Goal: Task Accomplishment & Management: Manage account settings

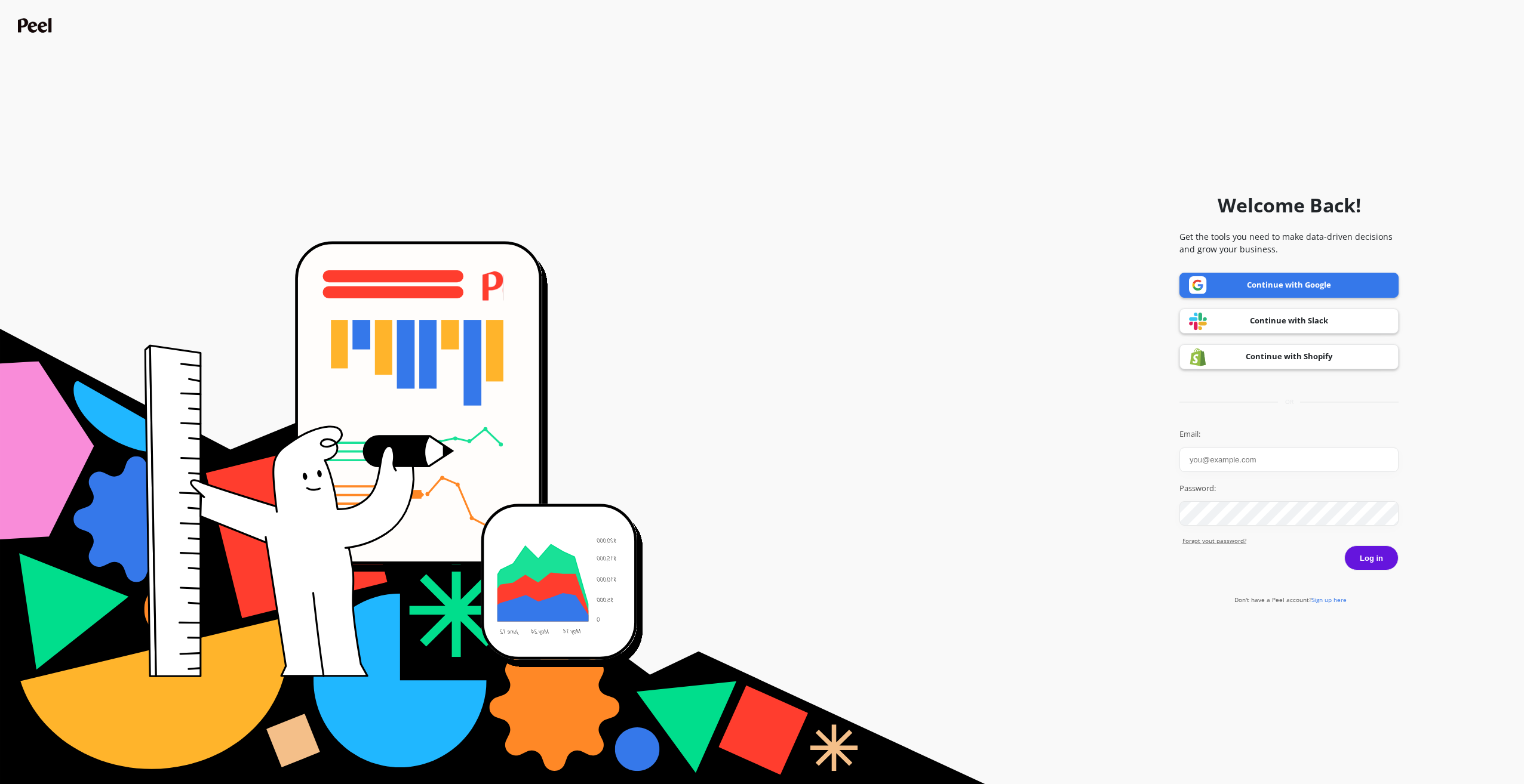
type input "[PERSON_NAME]"
click at [1370, 552] on button "Log in" at bounding box center [1371, 558] width 54 height 25
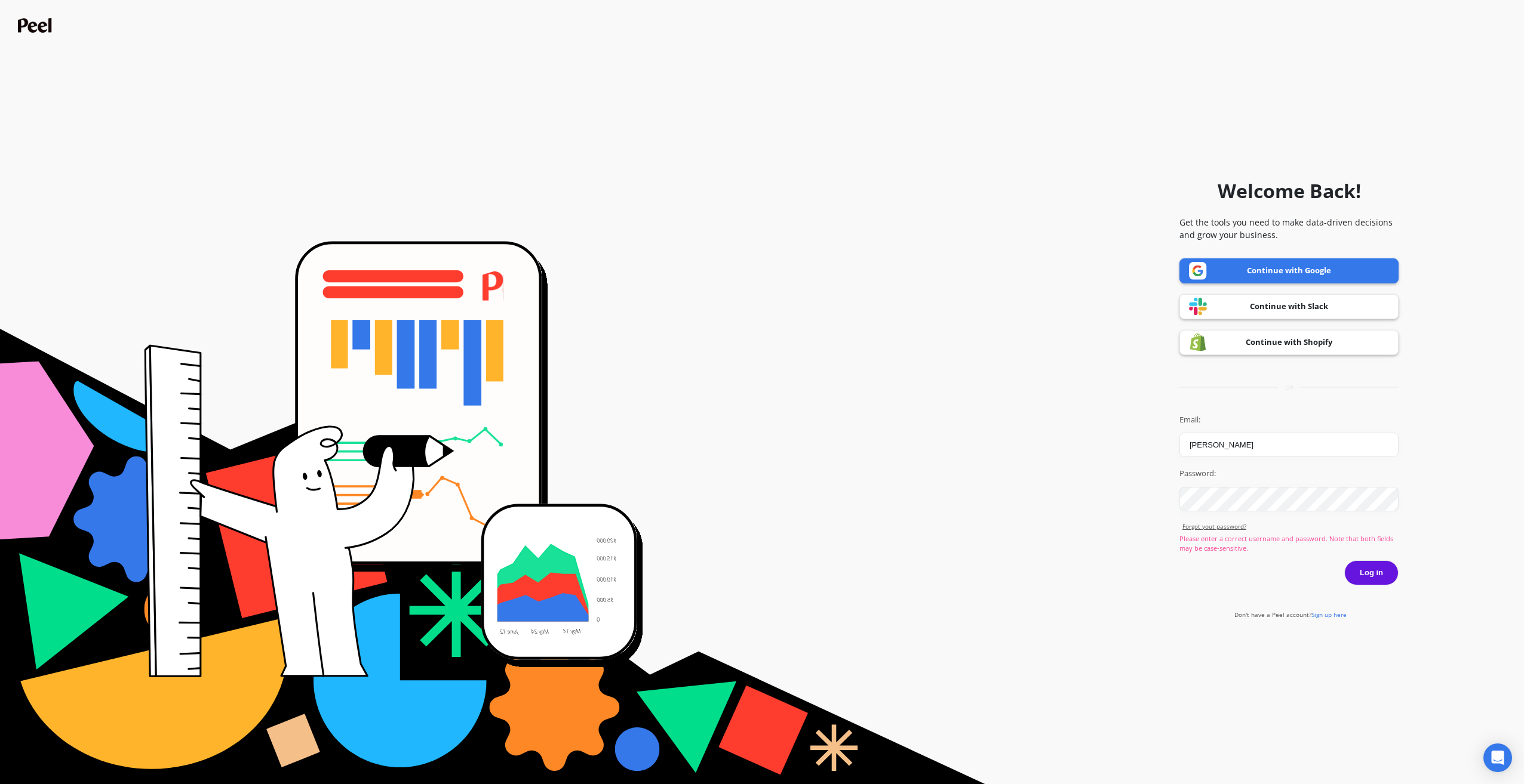
click at [1376, 568] on button "Log in" at bounding box center [1371, 573] width 54 height 25
click at [1269, 446] on input "[PERSON_NAME]" at bounding box center [1289, 445] width 219 height 25
drag, startPoint x: 1270, startPoint y: 444, endPoint x: 1153, endPoint y: 439, distance: 117.1
click at [1153, 439] on form "Welcome Back! Get the tools you need to make data-driven decisions and grow you…" at bounding box center [762, 392] width 1512 height 772
click at [1290, 344] on link "Continue with Shopify" at bounding box center [1289, 342] width 219 height 25
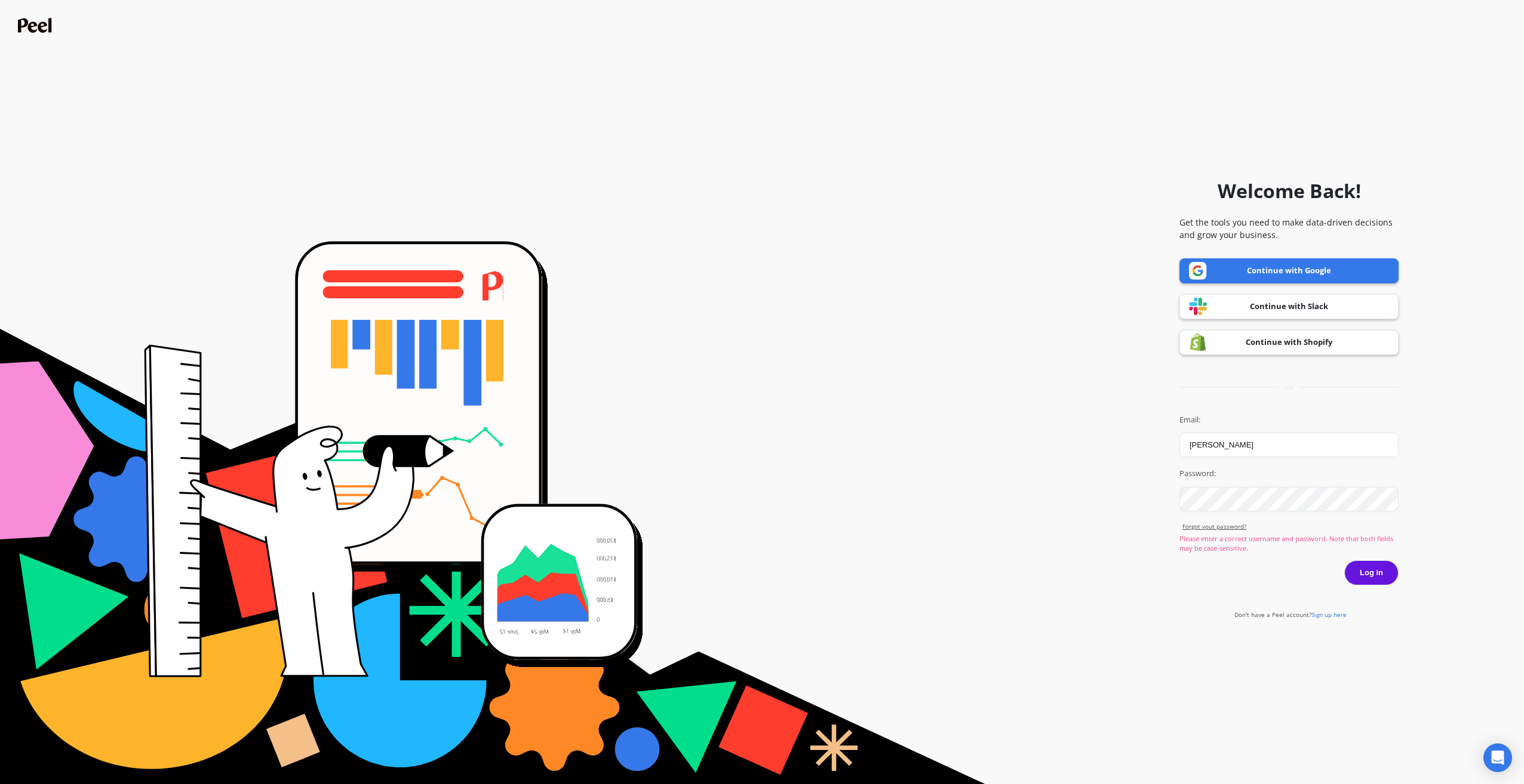
click at [1289, 271] on link "Continue with Google" at bounding box center [1289, 271] width 219 height 25
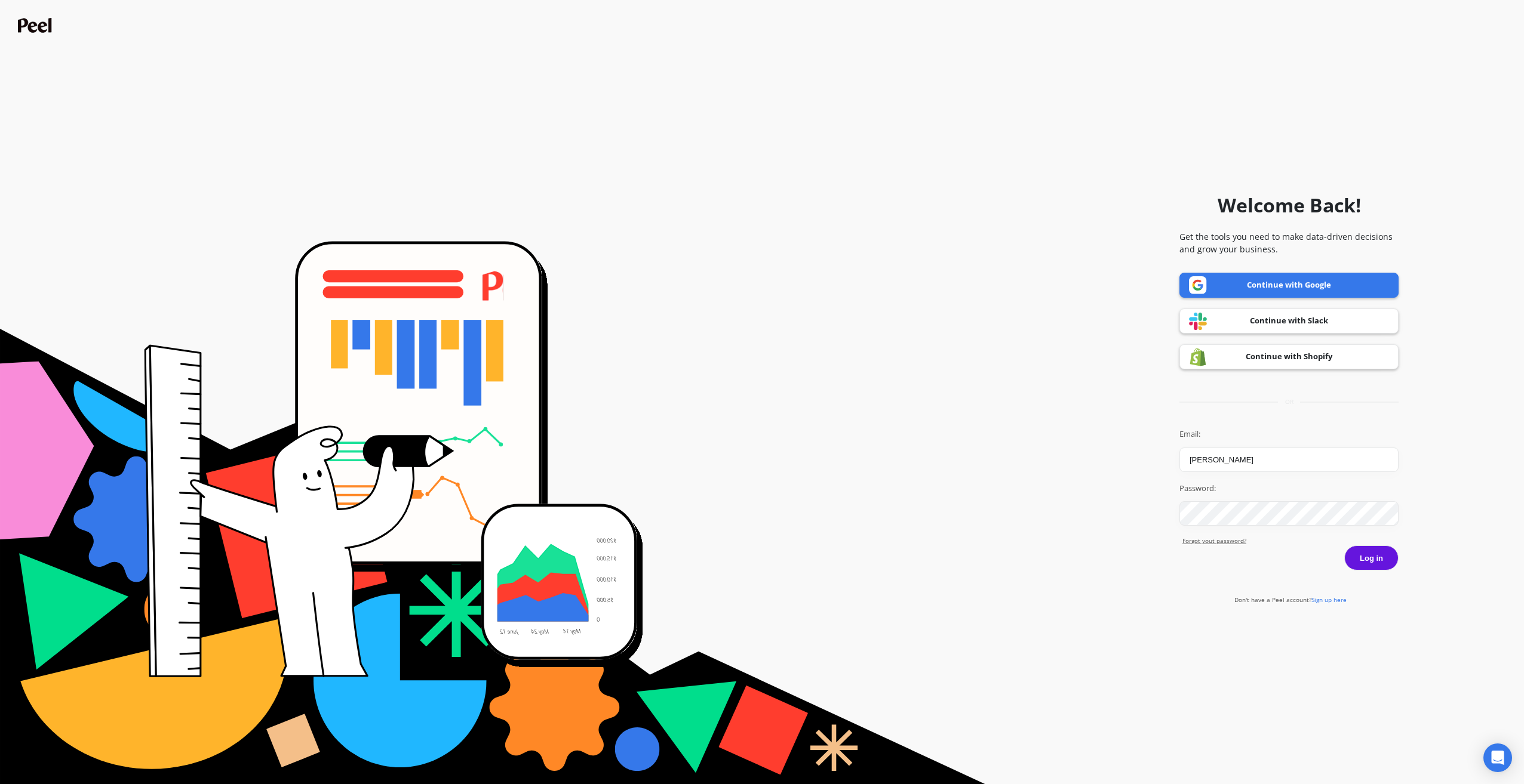
drag, startPoint x: 1269, startPoint y: 447, endPoint x: 1071, endPoint y: 440, distance: 198.1
click at [1071, 440] on form "Welcome Back! Get the tools you need to make data-driven decisions and grow you…" at bounding box center [762, 392] width 1512 height 772
type input "caitlin@volcanicacoffee.com"
click at [1100, 421] on form "Welcome Back! Get the tools you need to make data-driven decisions and grow you…" at bounding box center [762, 392] width 1512 height 772
click at [1102, 526] on form "Welcome Back! Get the tools you need to make data-driven decisions and grow you…" at bounding box center [762, 392] width 1512 height 772
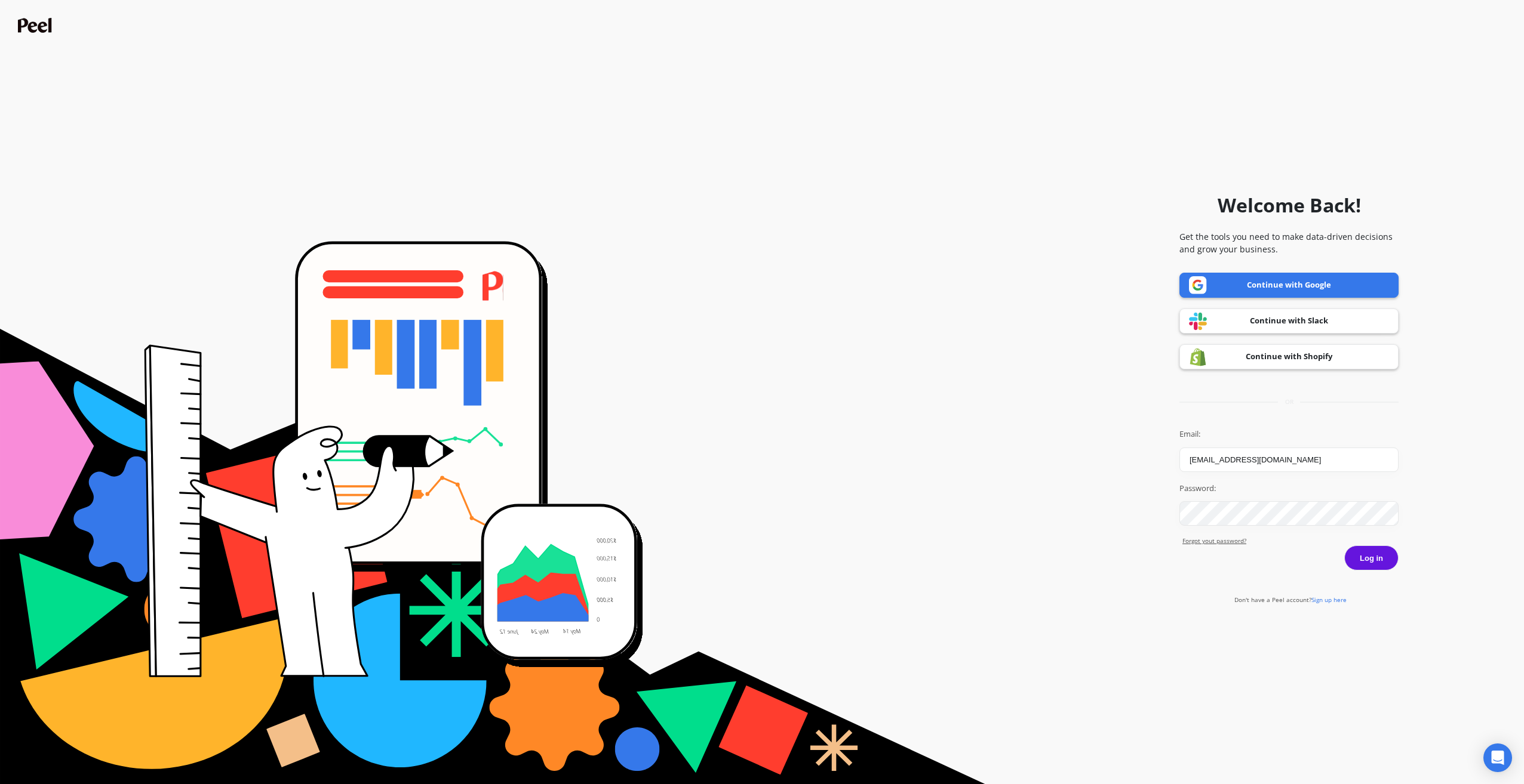
click at [1064, 507] on form "Welcome Back! Get the tools you need to make data-driven decisions and grow you…" at bounding box center [762, 392] width 1512 height 772
click at [1341, 570] on div "Welcome Back! Get the tools you need to make data-driven decisions and grow you…" at bounding box center [1289, 392] width 219 height 772
click at [1370, 552] on button "Log in" at bounding box center [1371, 558] width 54 height 25
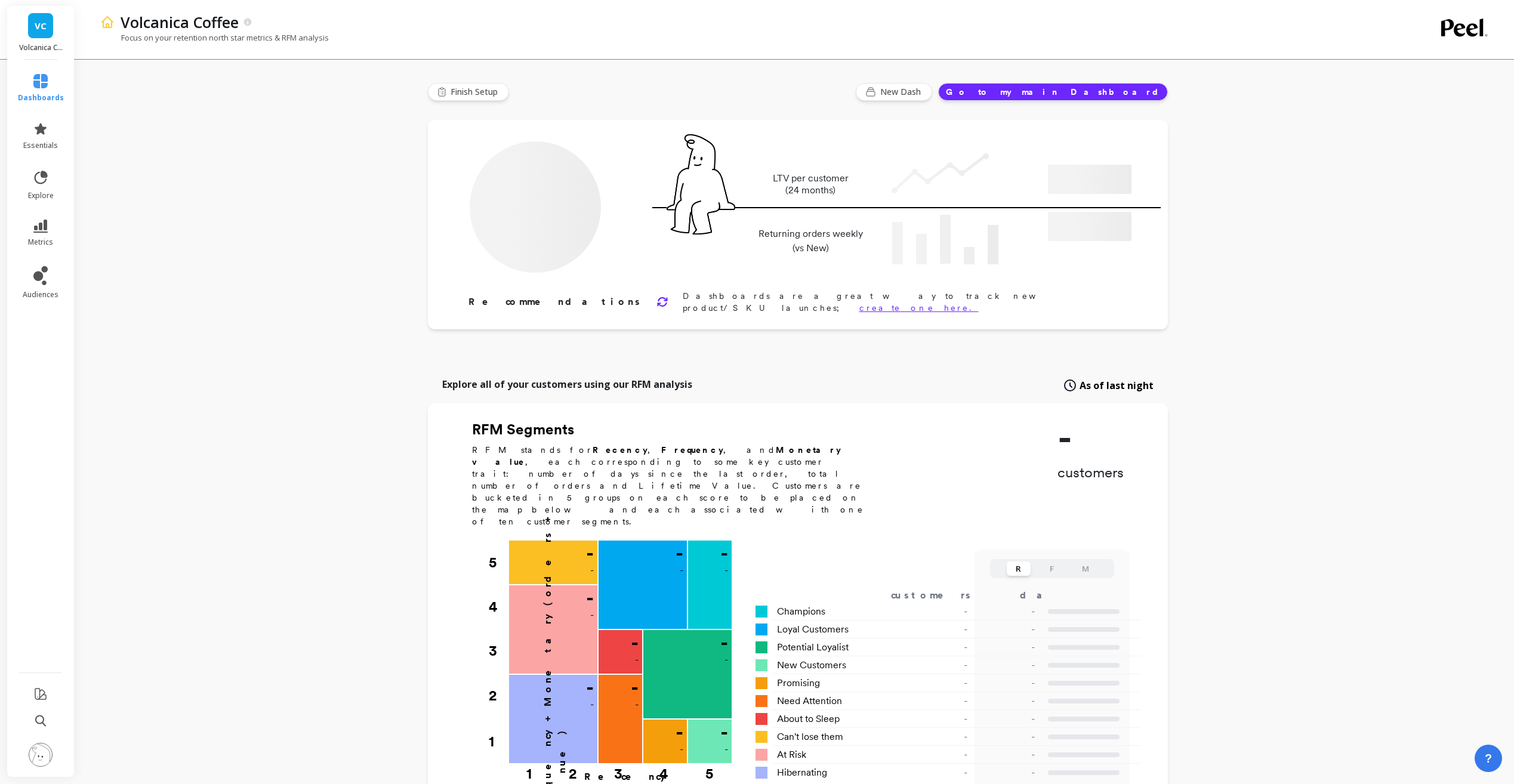
type input "Champions"
type input "6187"
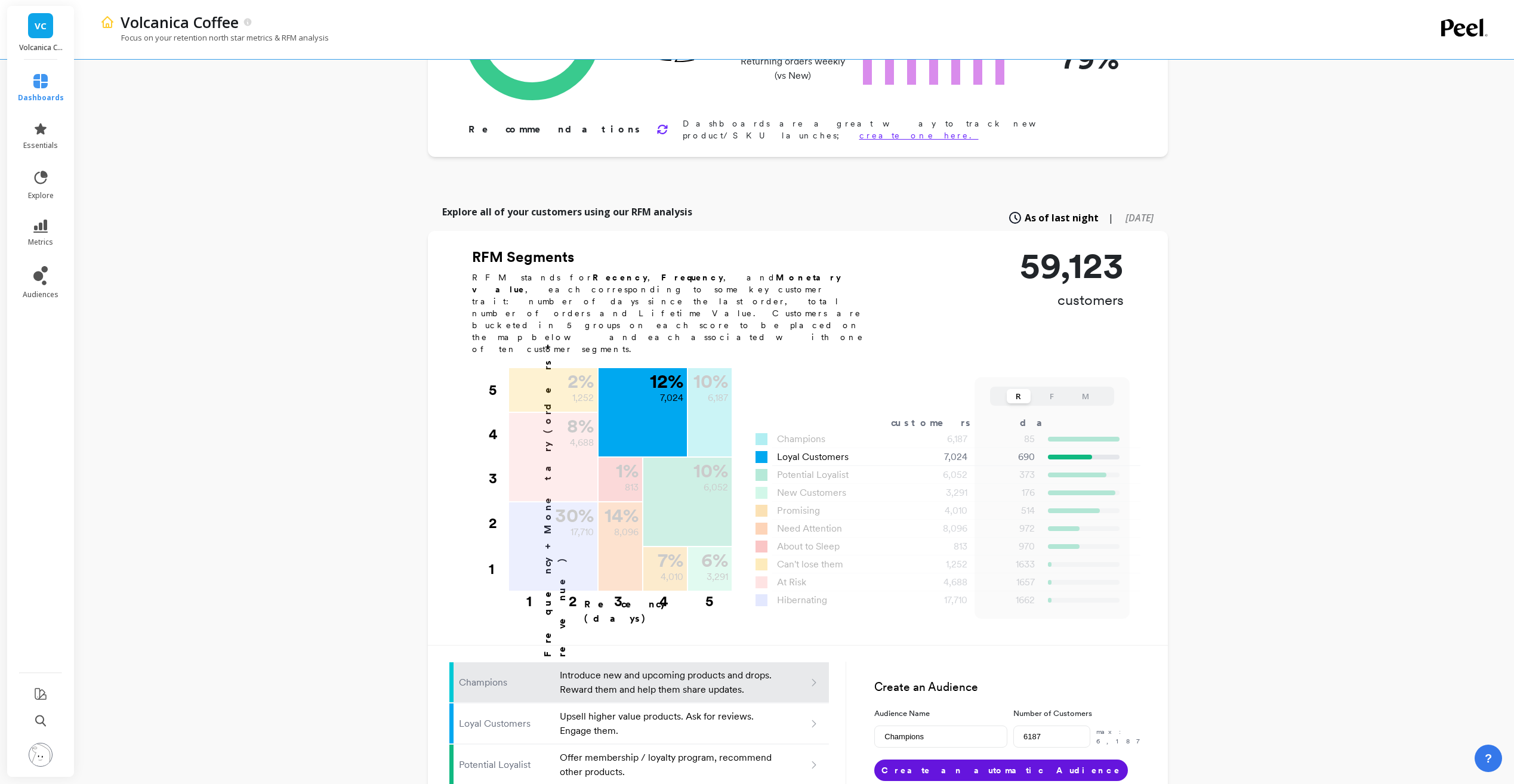
scroll to position [179, 0]
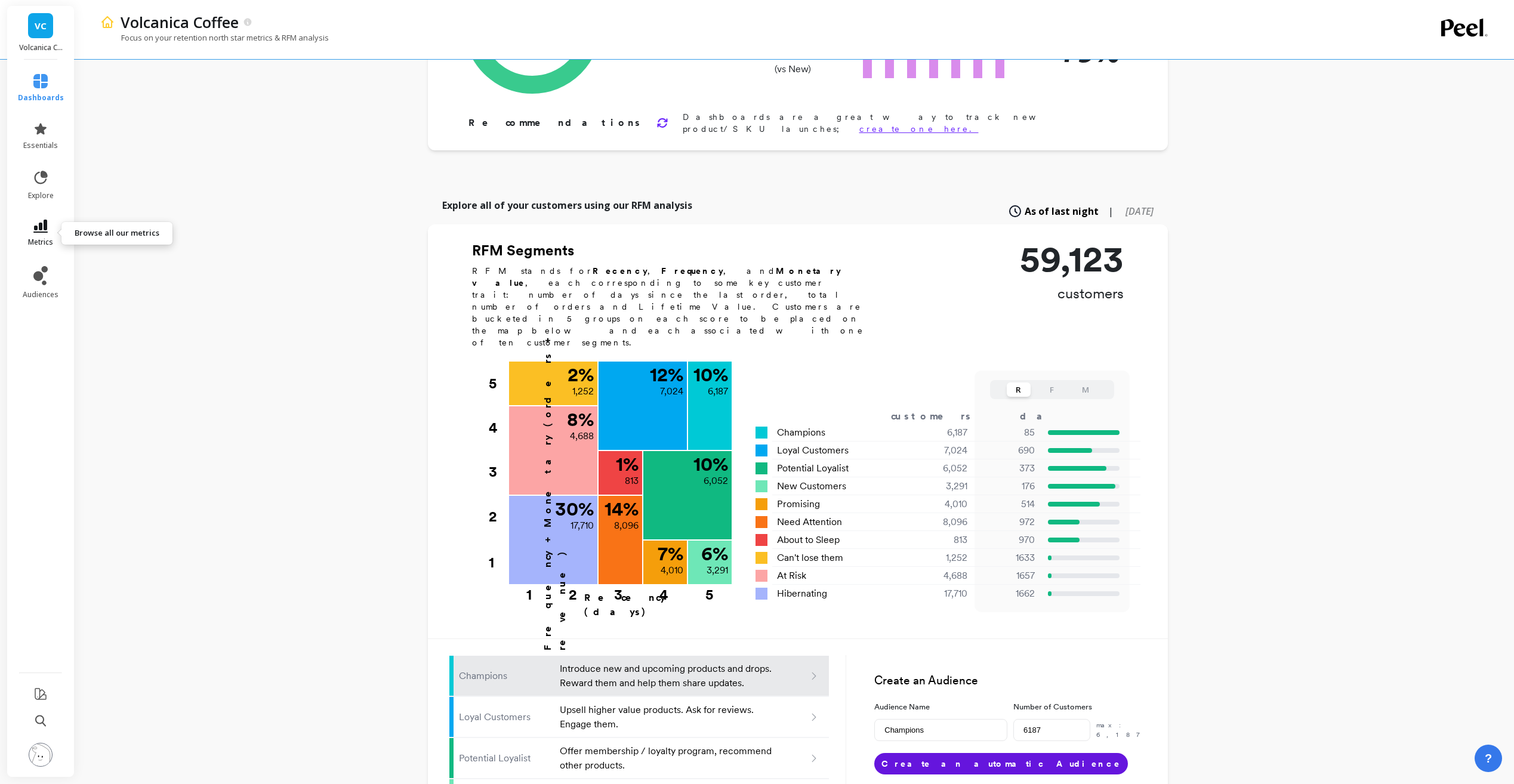
click at [42, 225] on icon at bounding box center [40, 226] width 14 height 13
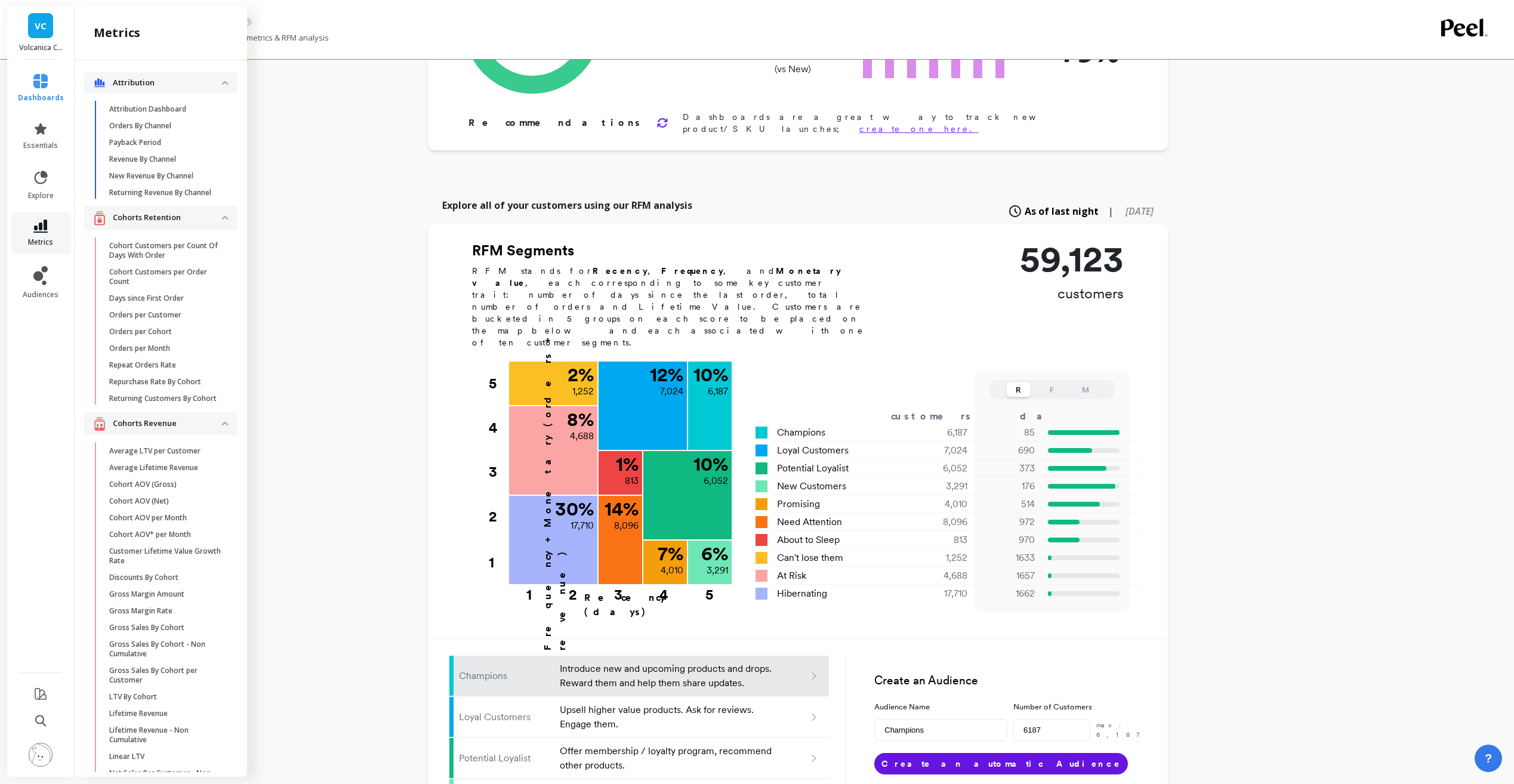
scroll to position [3847, 0]
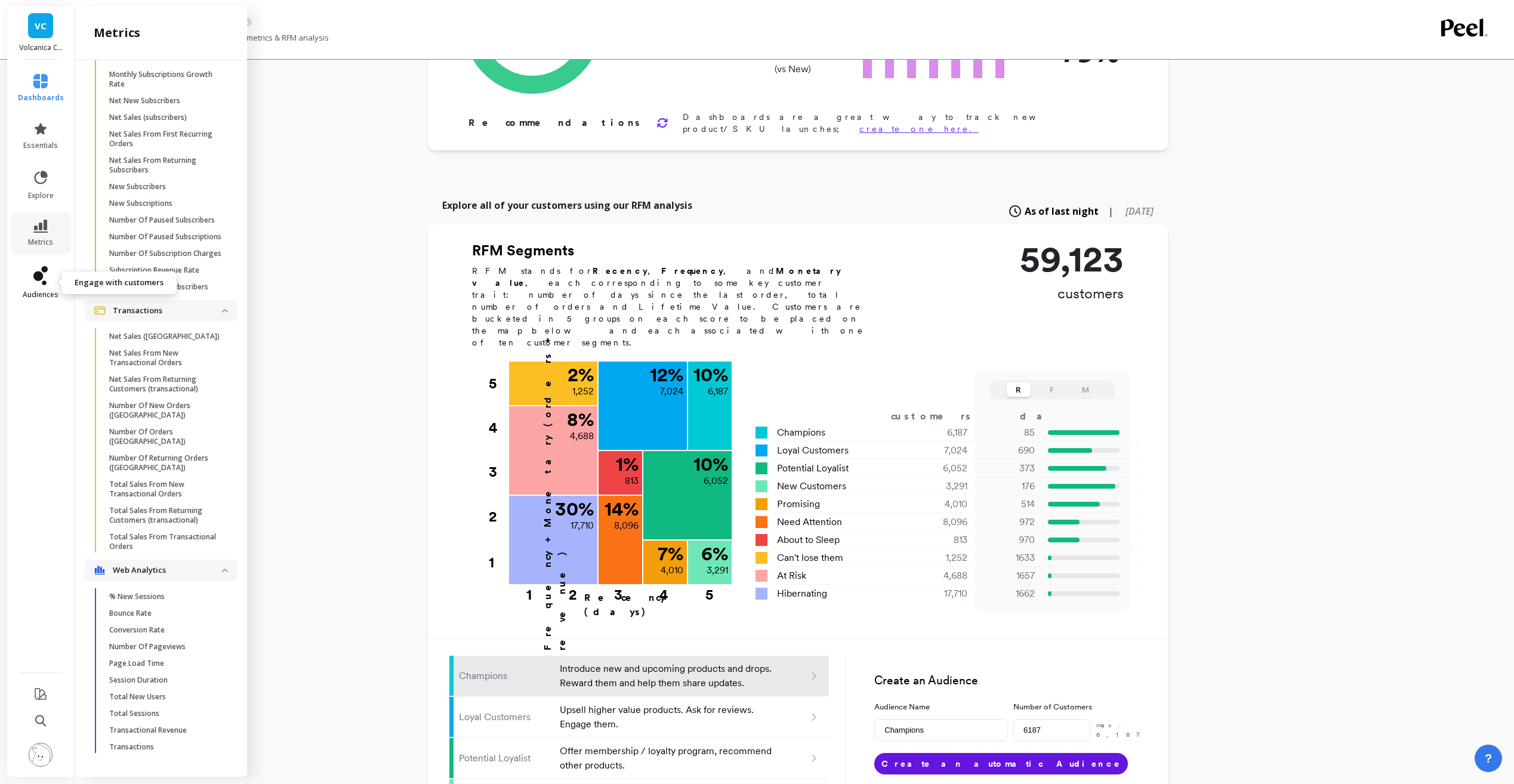
click at [41, 275] on icon at bounding box center [38, 276] width 10 height 10
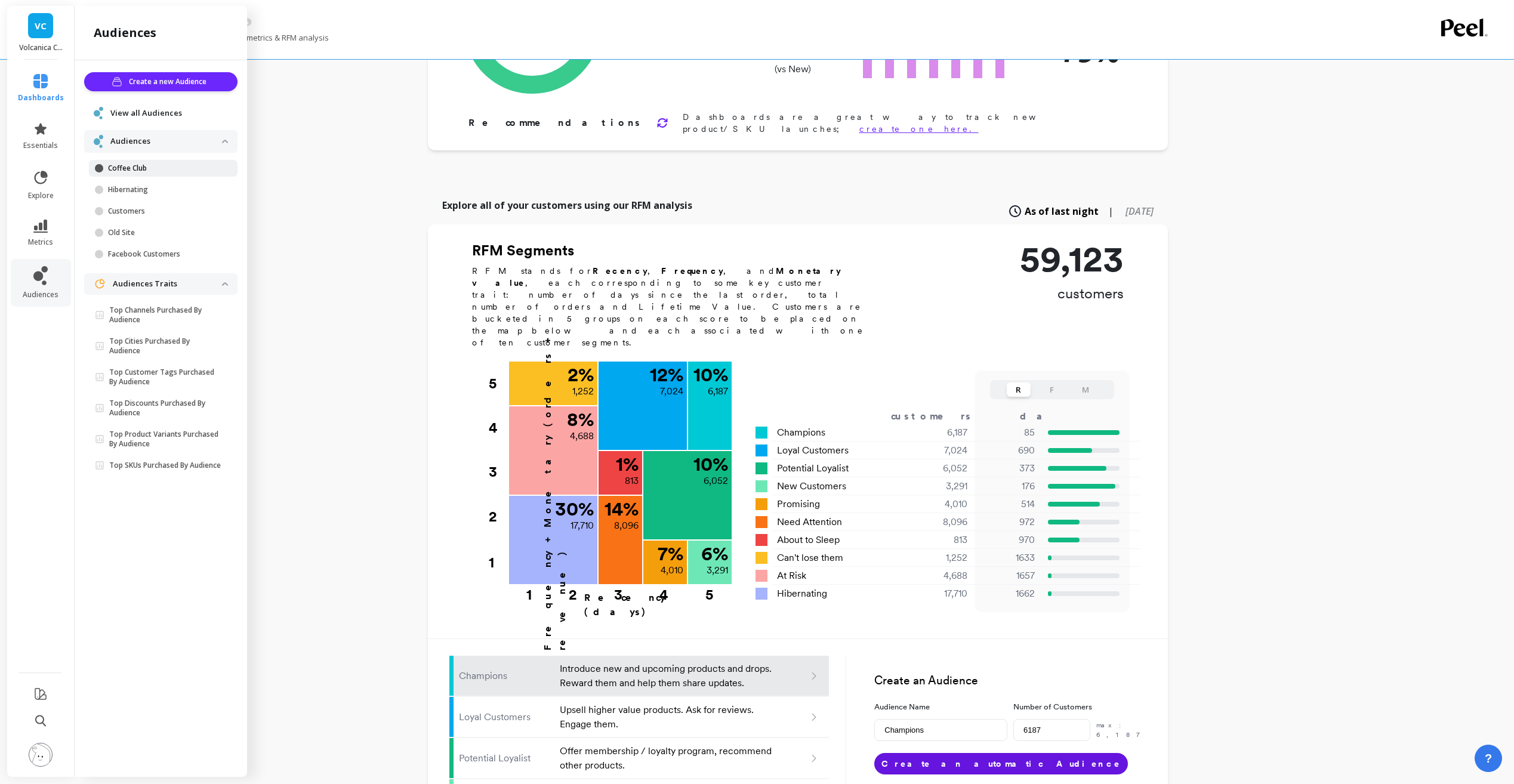
click at [135, 170] on p "Coffee Club" at bounding box center [165, 168] width 114 height 10
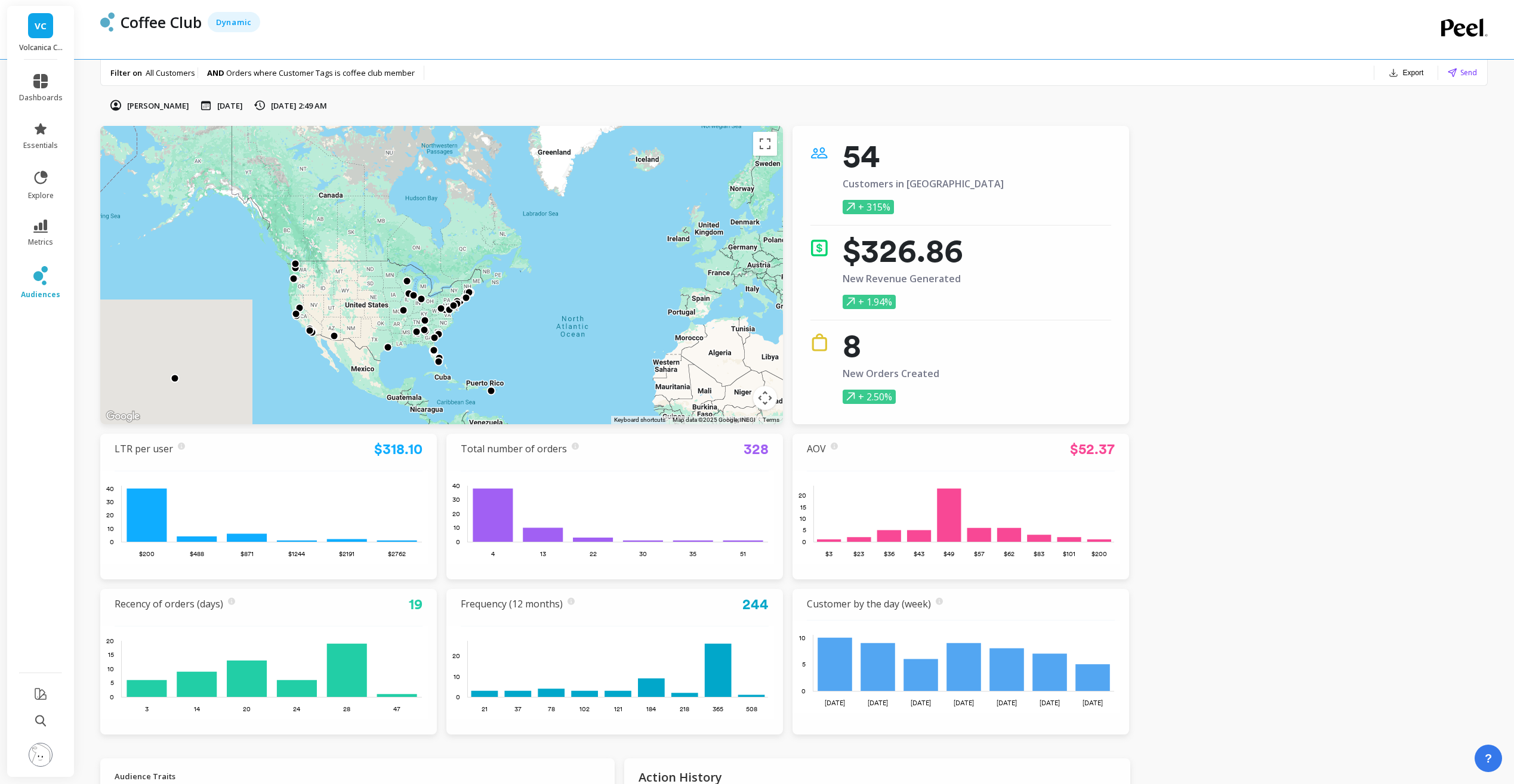
drag, startPoint x: 483, startPoint y: 260, endPoint x: 514, endPoint y: 314, distance: 62.3
click at [513, 314] on div at bounding box center [441, 275] width 683 height 299
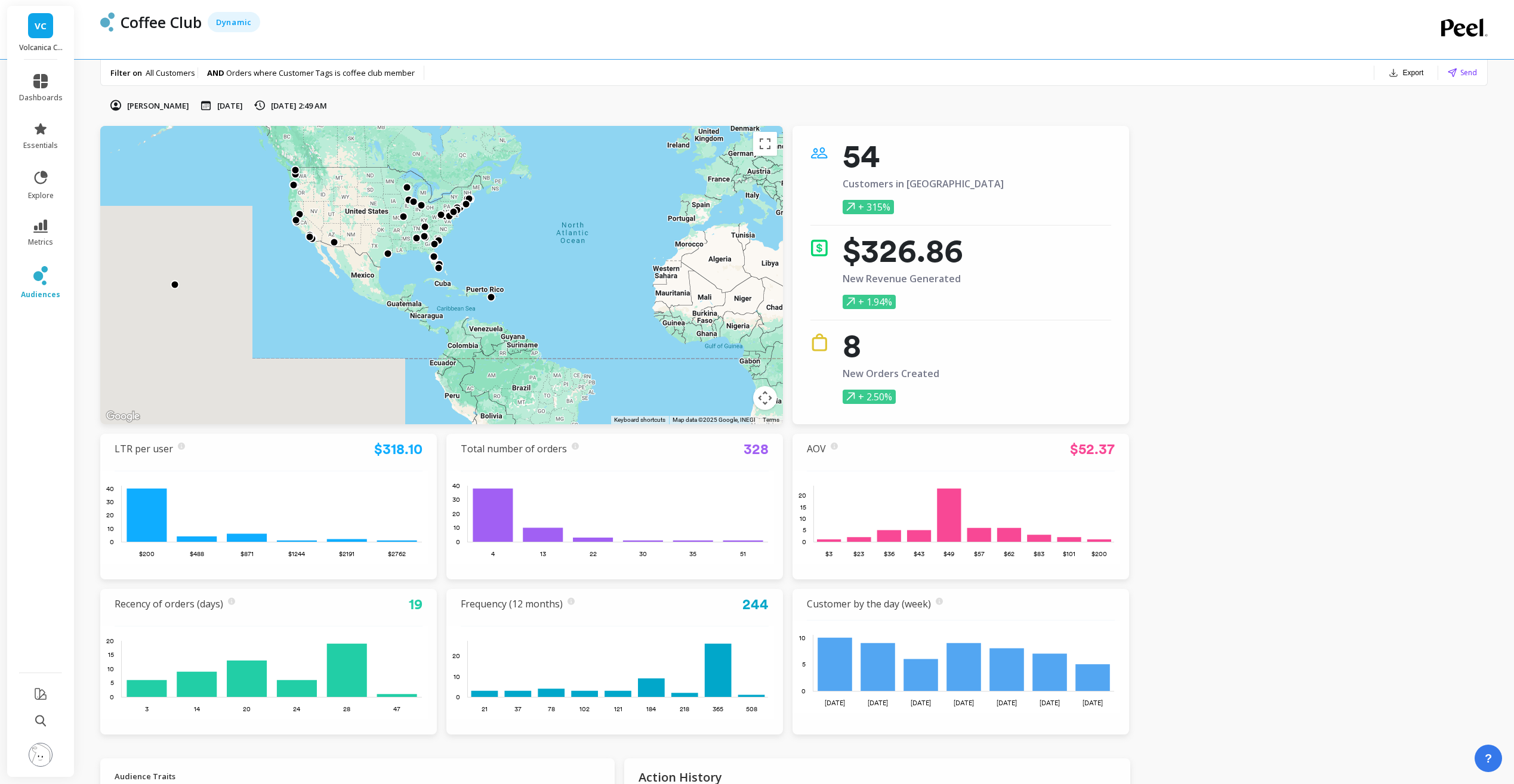
drag, startPoint x: 383, startPoint y: 340, endPoint x: 481, endPoint y: 270, distance: 120.4
click at [448, 239] on div at bounding box center [441, 275] width 683 height 299
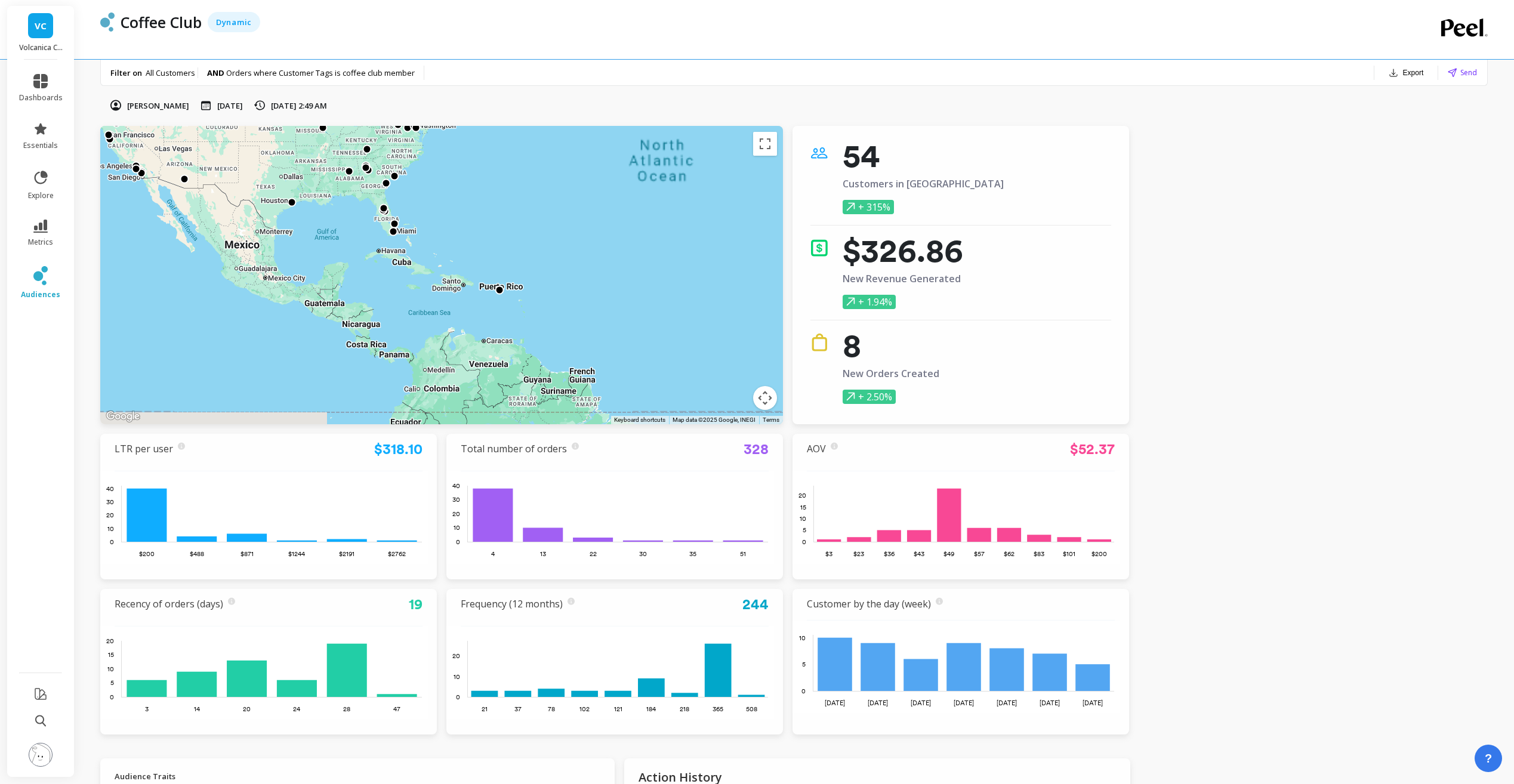
drag, startPoint x: 487, startPoint y: 300, endPoint x: 494, endPoint y: 305, distance: 8.6
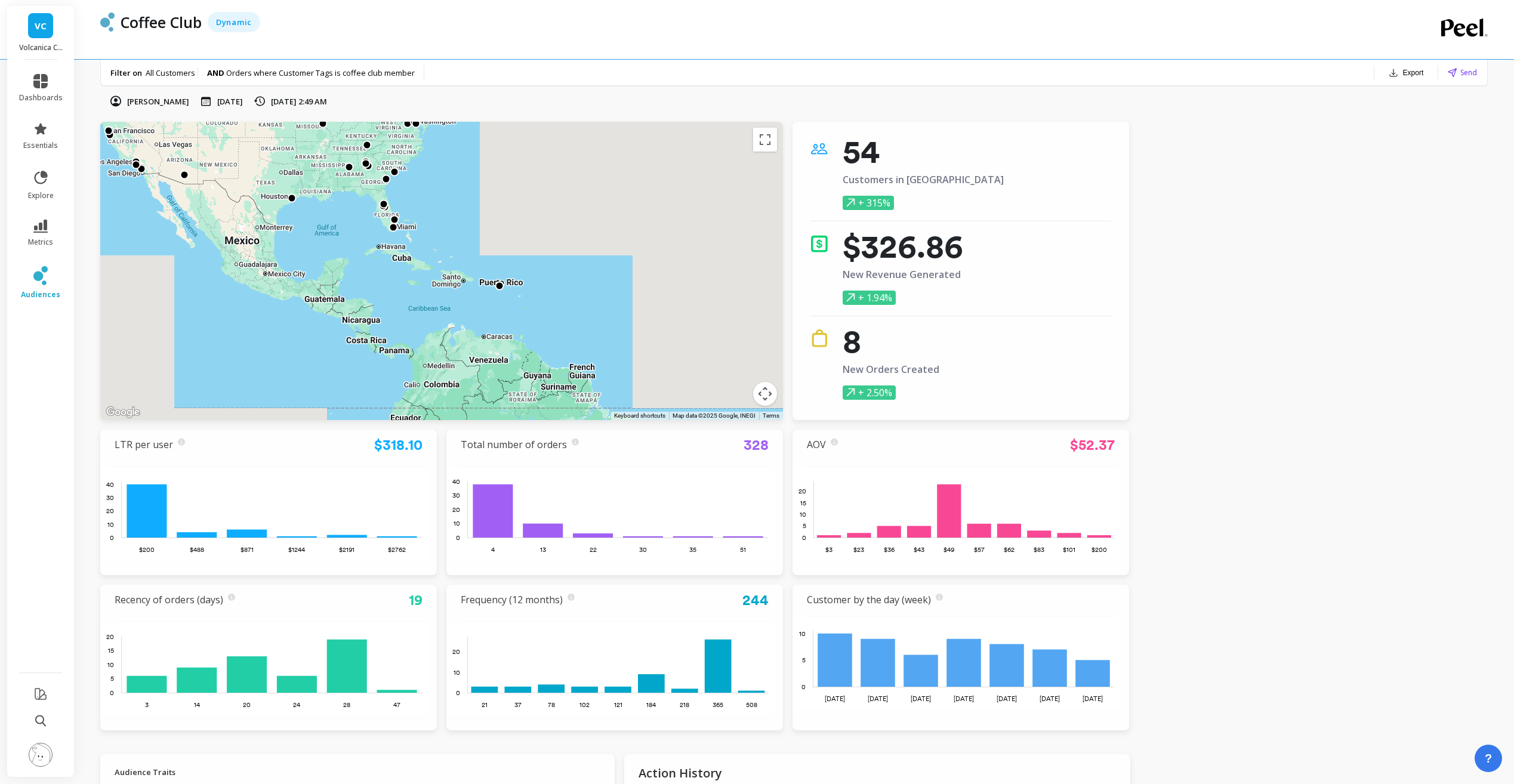
scroll to position [10, 0]
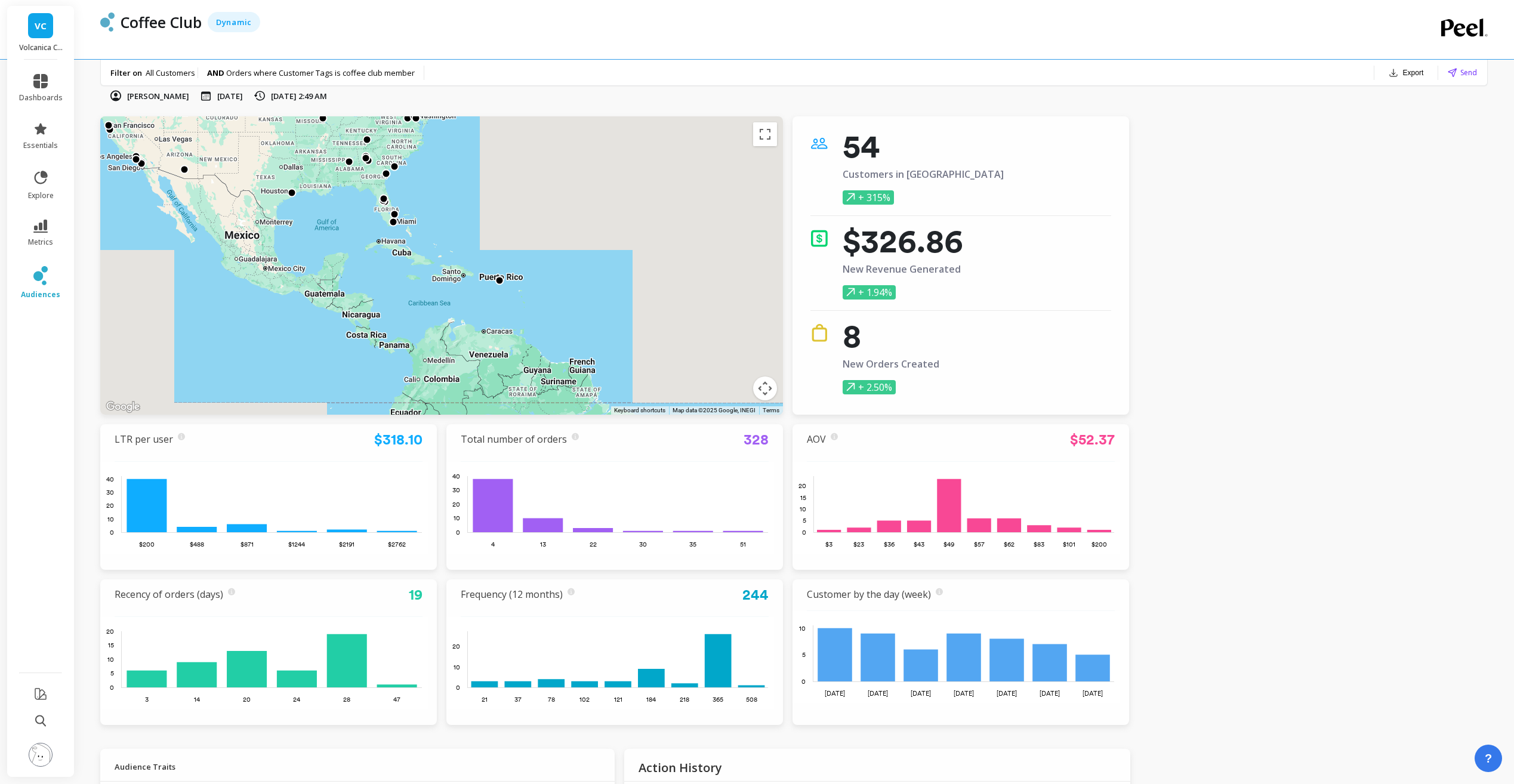
drag, startPoint x: 495, startPoint y: 292, endPoint x: 561, endPoint y: 345, distance: 84.6
click at [561, 345] on div at bounding box center [1206, 695] width 1528 height 859
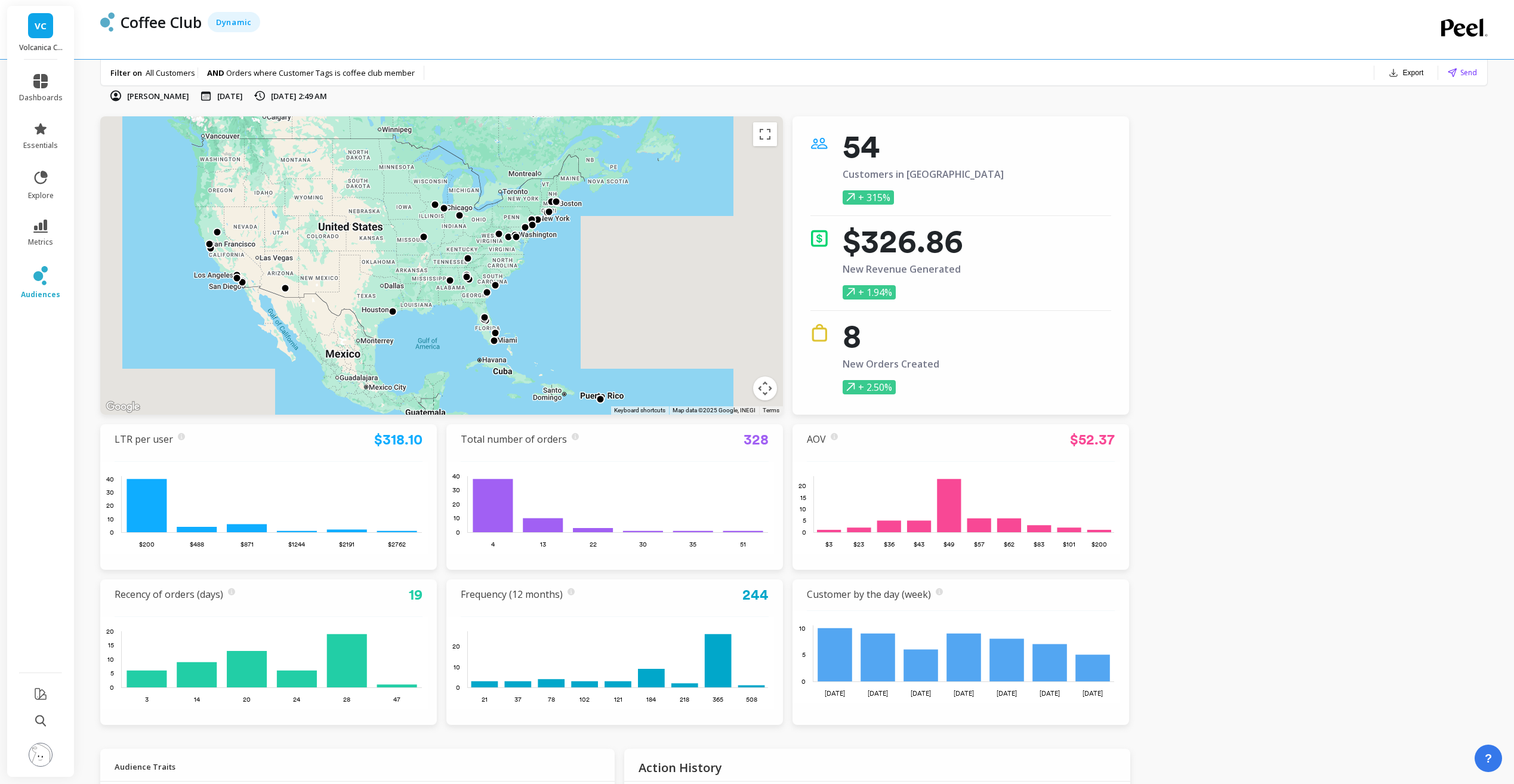
drag, startPoint x: 519, startPoint y: 256, endPoint x: 548, endPoint y: 325, distance: 74.8
click at [553, 326] on div at bounding box center [441, 265] width 683 height 299
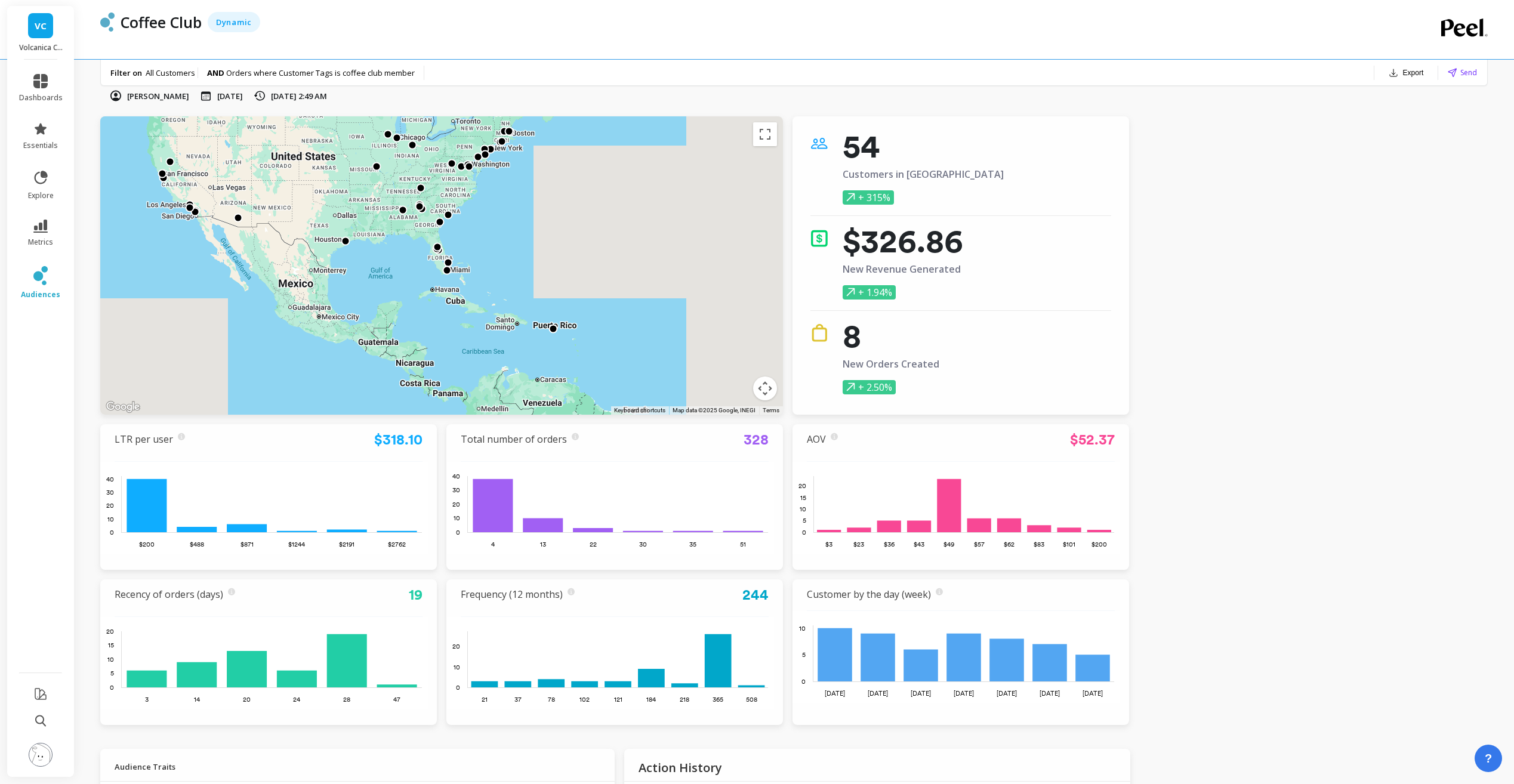
drag, startPoint x: 523, startPoint y: 308, endPoint x: 494, endPoint y: 251, distance: 64.0
click at [481, 237] on div at bounding box center [1165, 629] width 1528 height 859
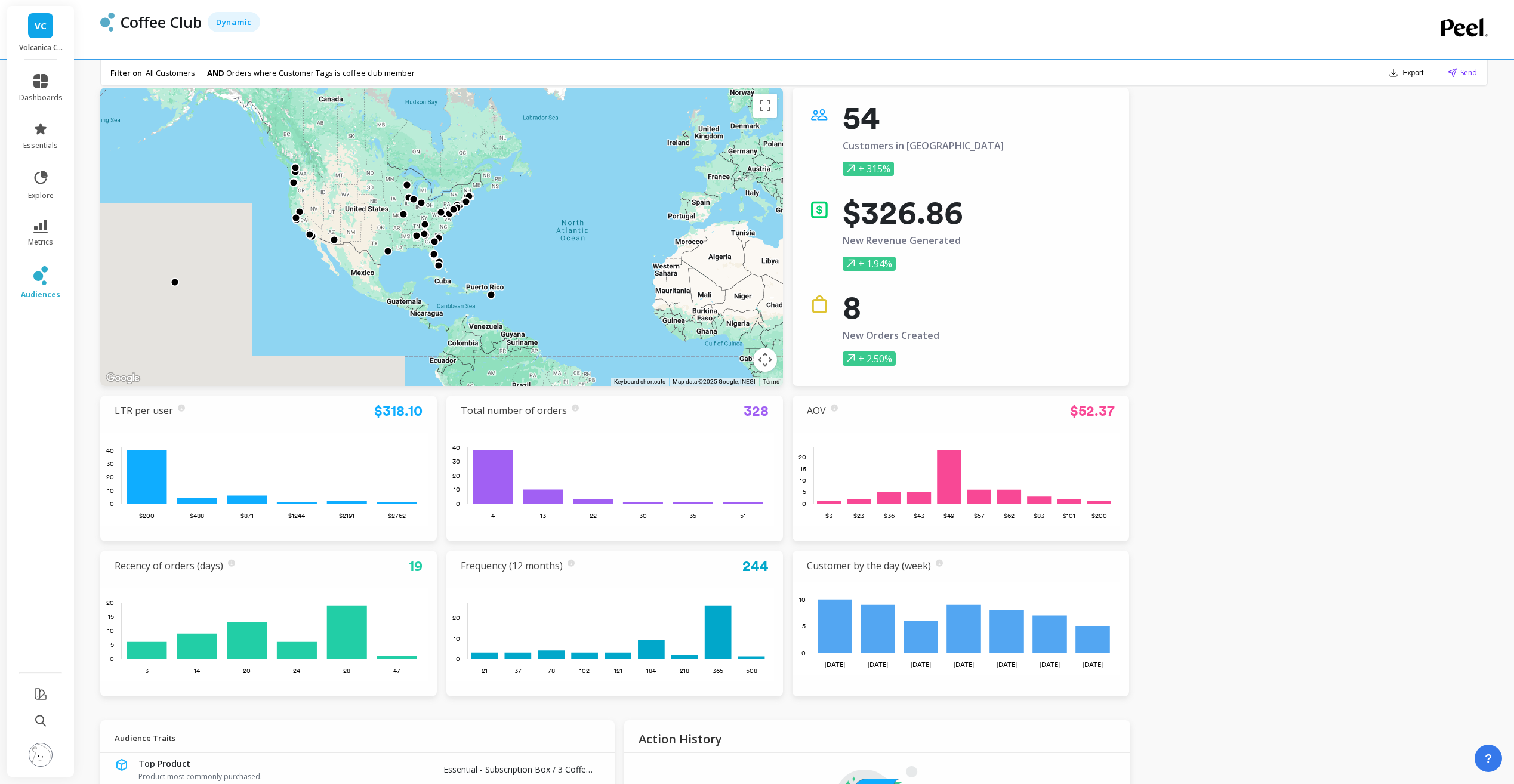
scroll to position [0, 0]
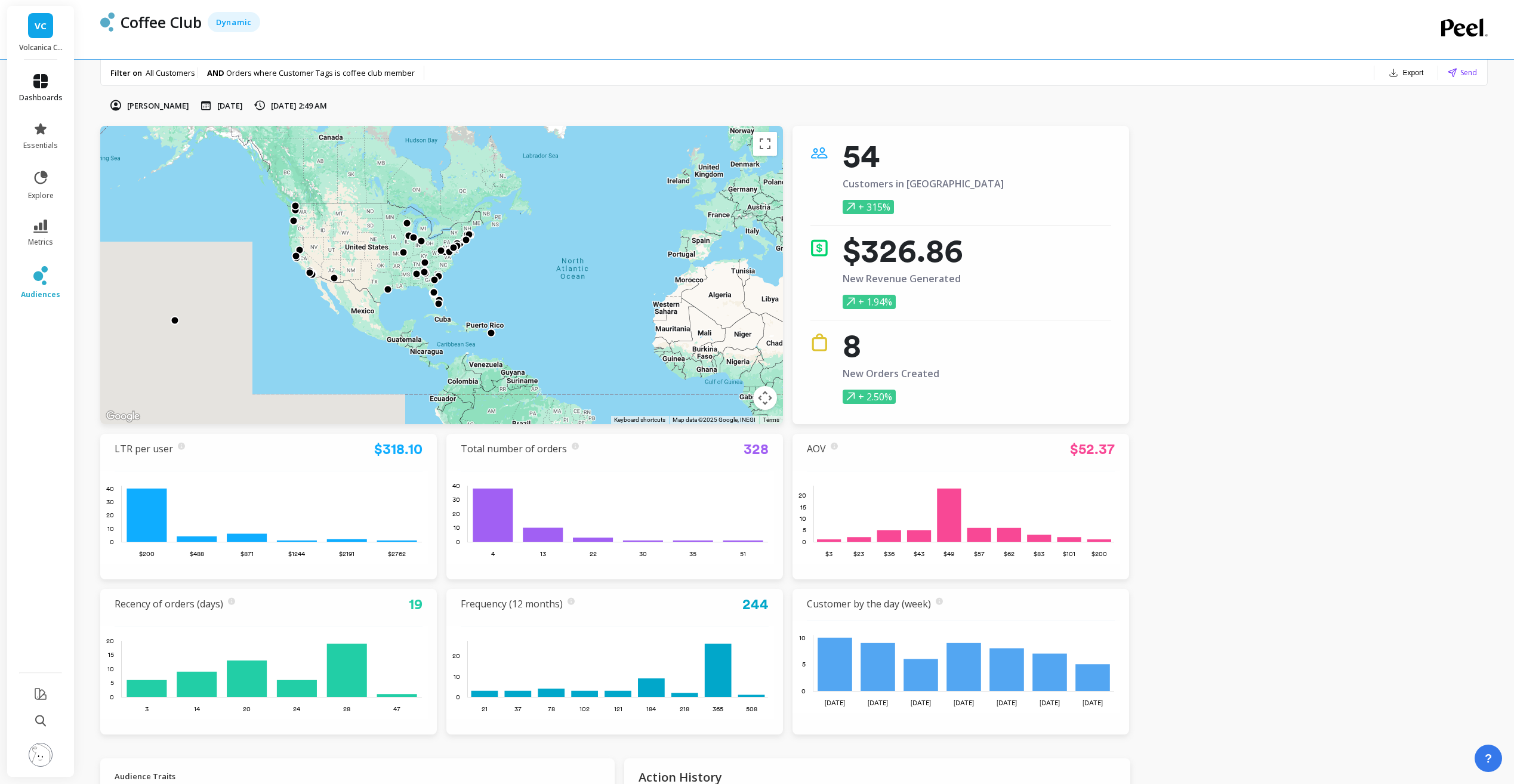
click at [40, 73] on li "dashboards" at bounding box center [40, 88] width 58 height 43
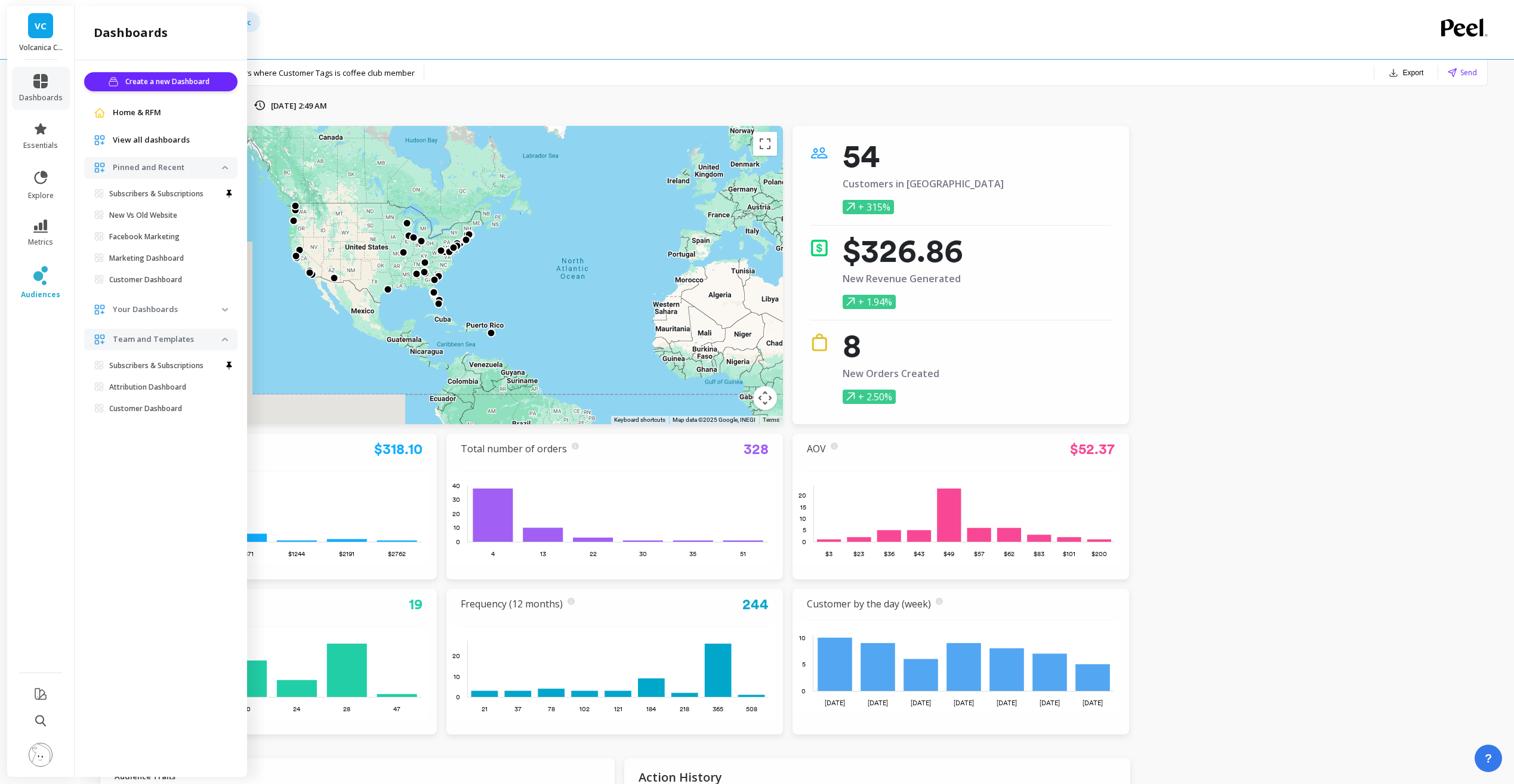
click at [57, 368] on ul "dashboards essentials explore metrics audiences" at bounding box center [41, 362] width 68 height 591
click at [734, 60] on div "Filter on All Customers AND Orders where Customer Tags is coffee club member Ex…" at bounding box center [794, 73] width 1386 height 26
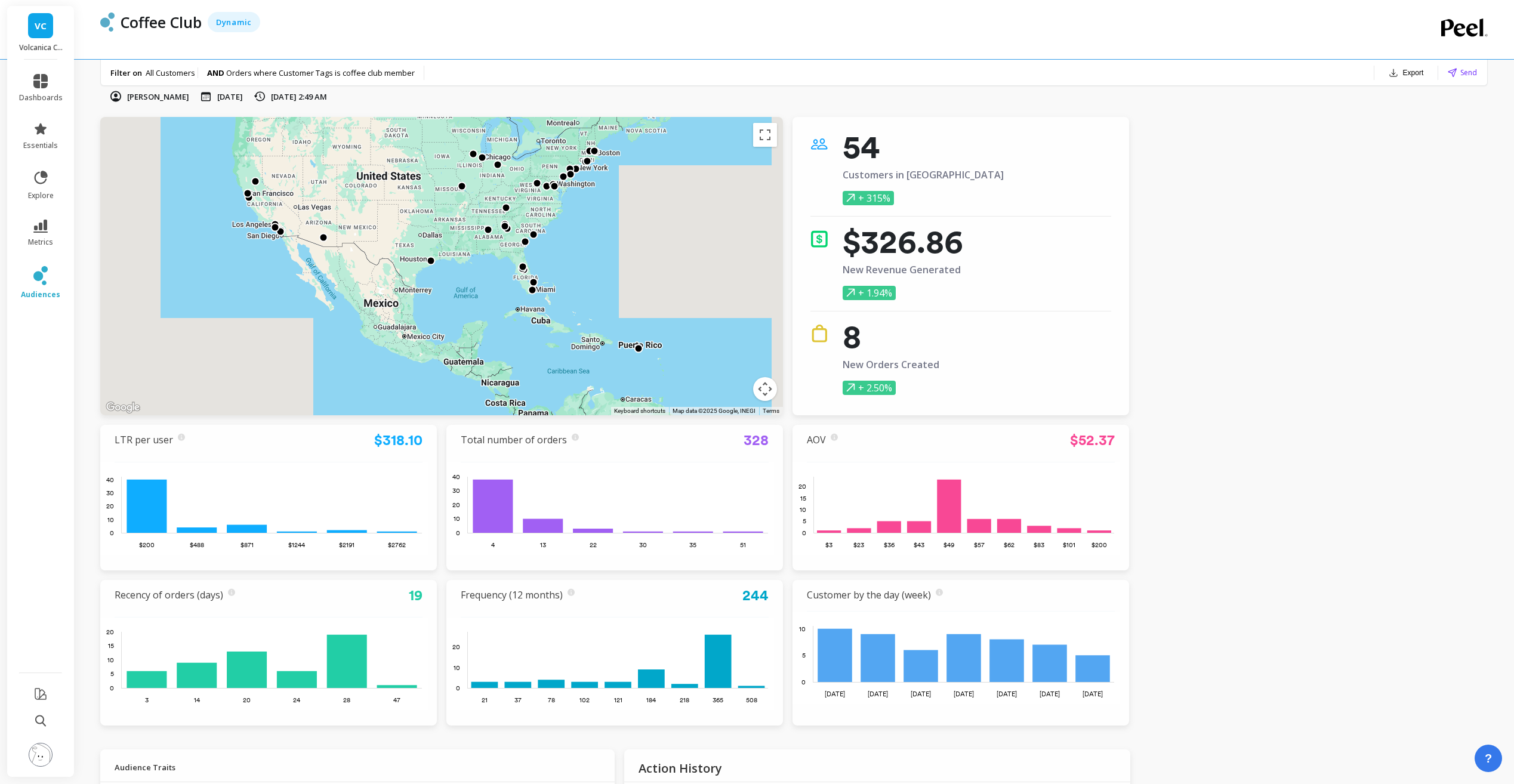
scroll to position [10, 0]
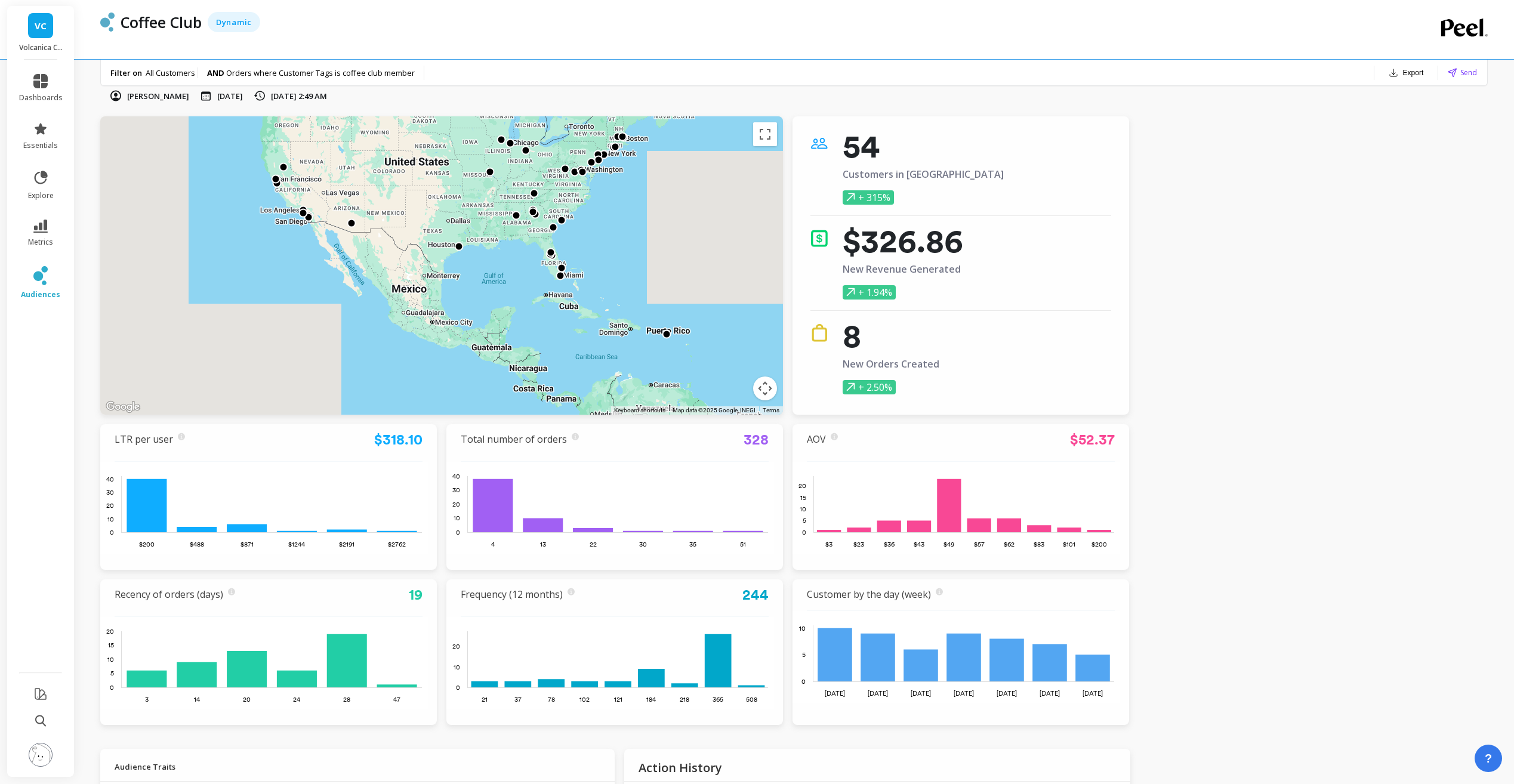
drag, startPoint x: 457, startPoint y: 330, endPoint x: 596, endPoint y: 317, distance: 139.6
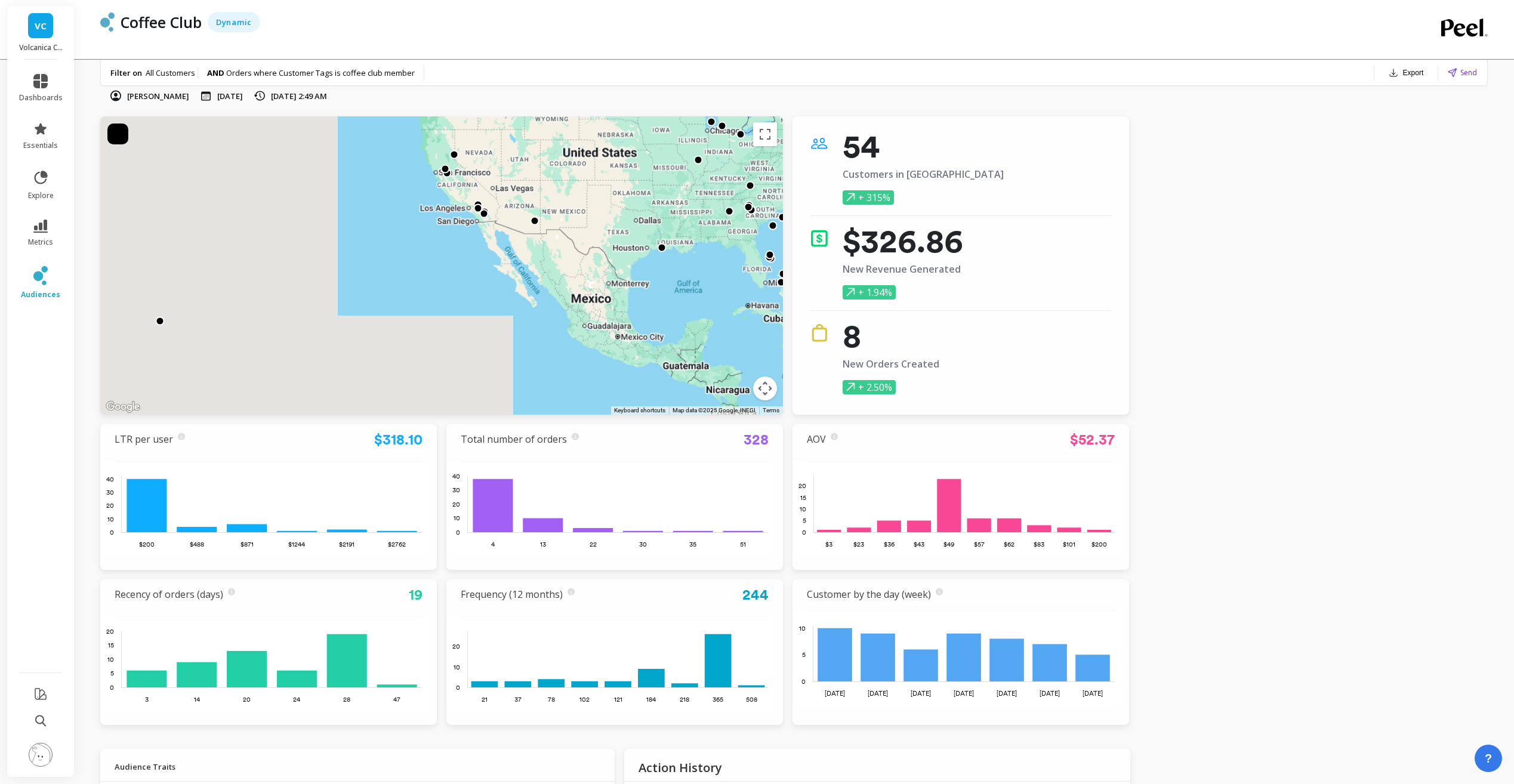
drag, startPoint x: 187, startPoint y: 303, endPoint x: 186, endPoint y: 310, distance: 7.1
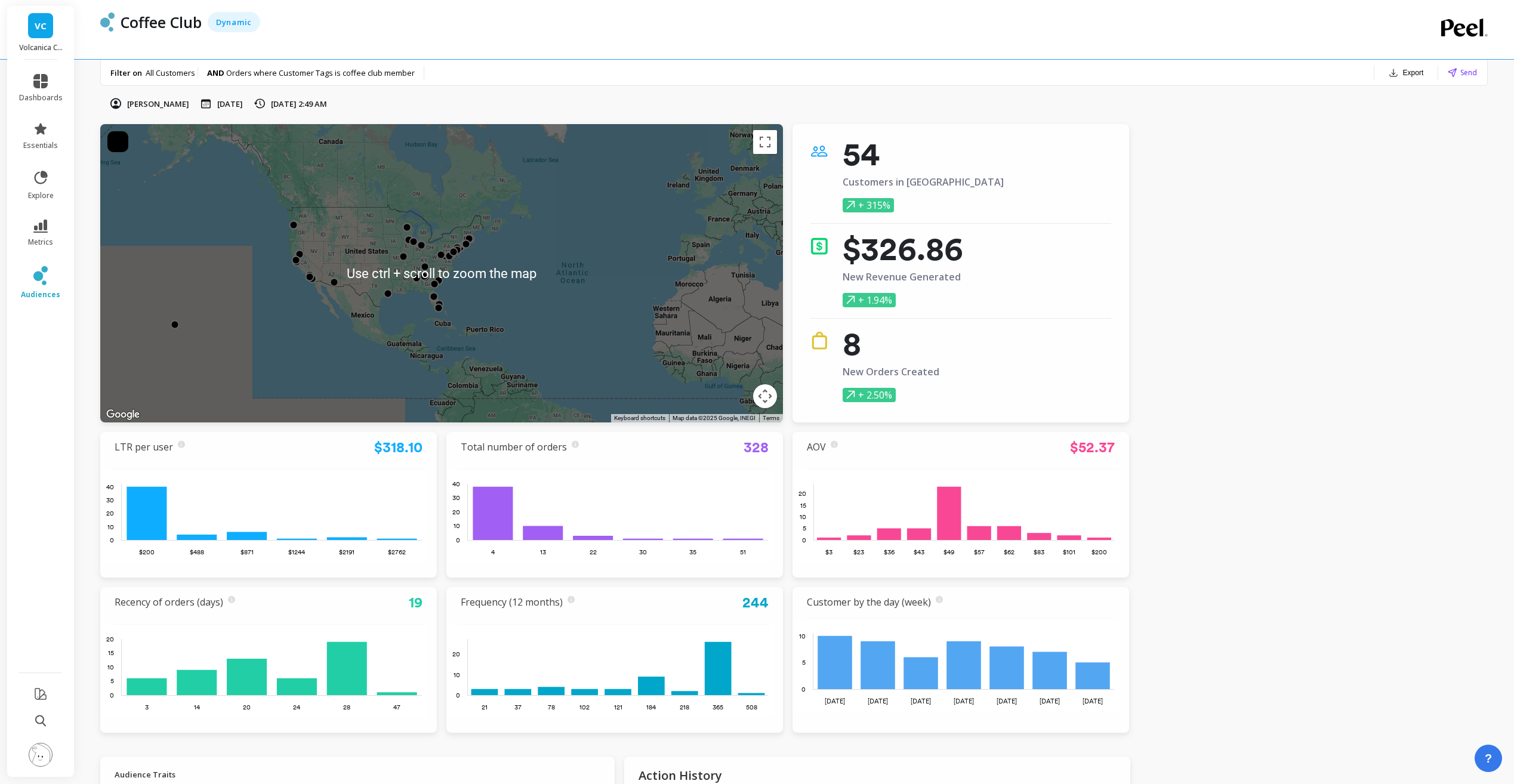
scroll to position [0, 0]
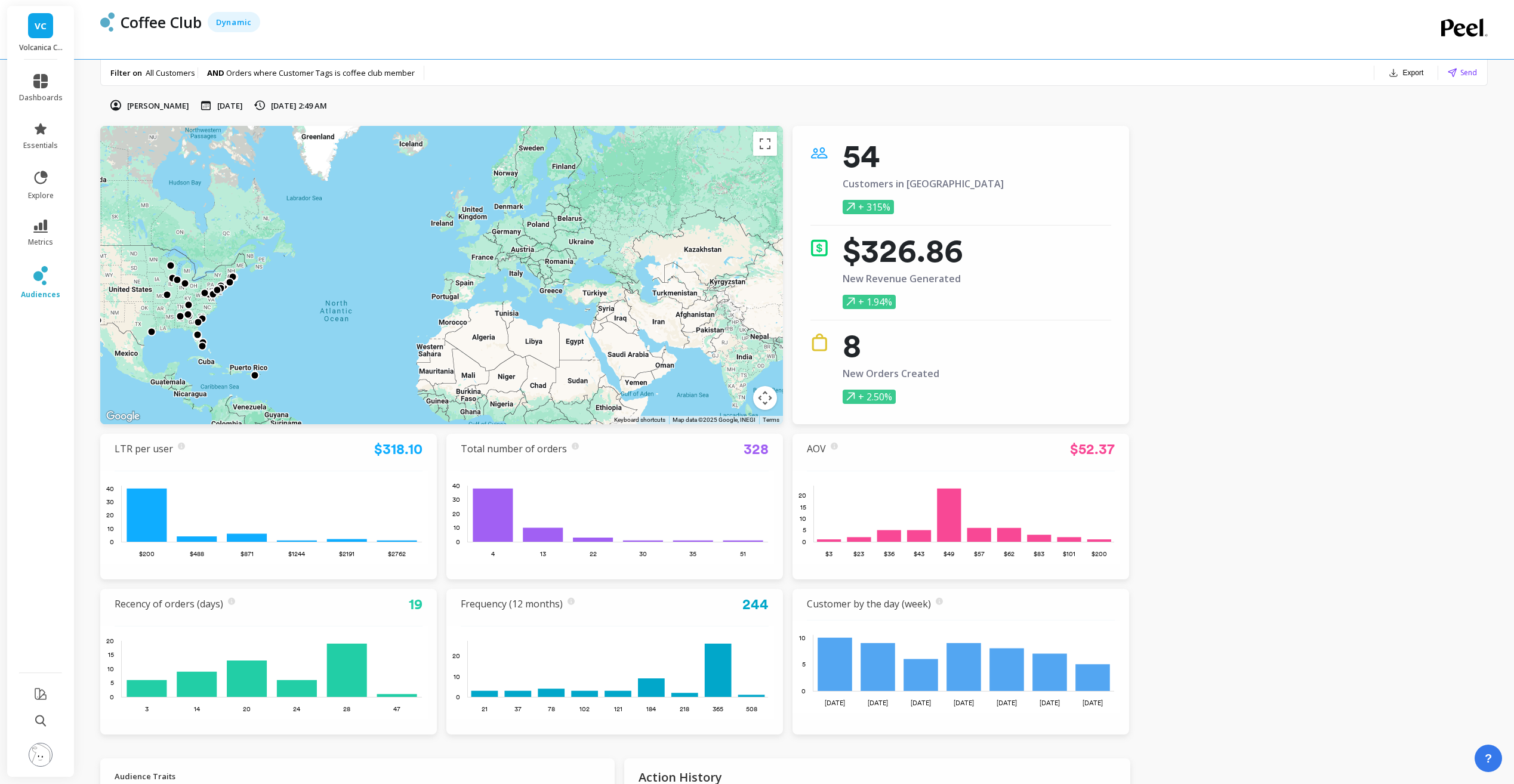
drag, startPoint x: 491, startPoint y: 309, endPoint x: 254, endPoint y: 346, distance: 239.9
click at [254, 346] on div at bounding box center [969, 741] width 1528 height 859
